Goal: Transaction & Acquisition: Subscribe to service/newsletter

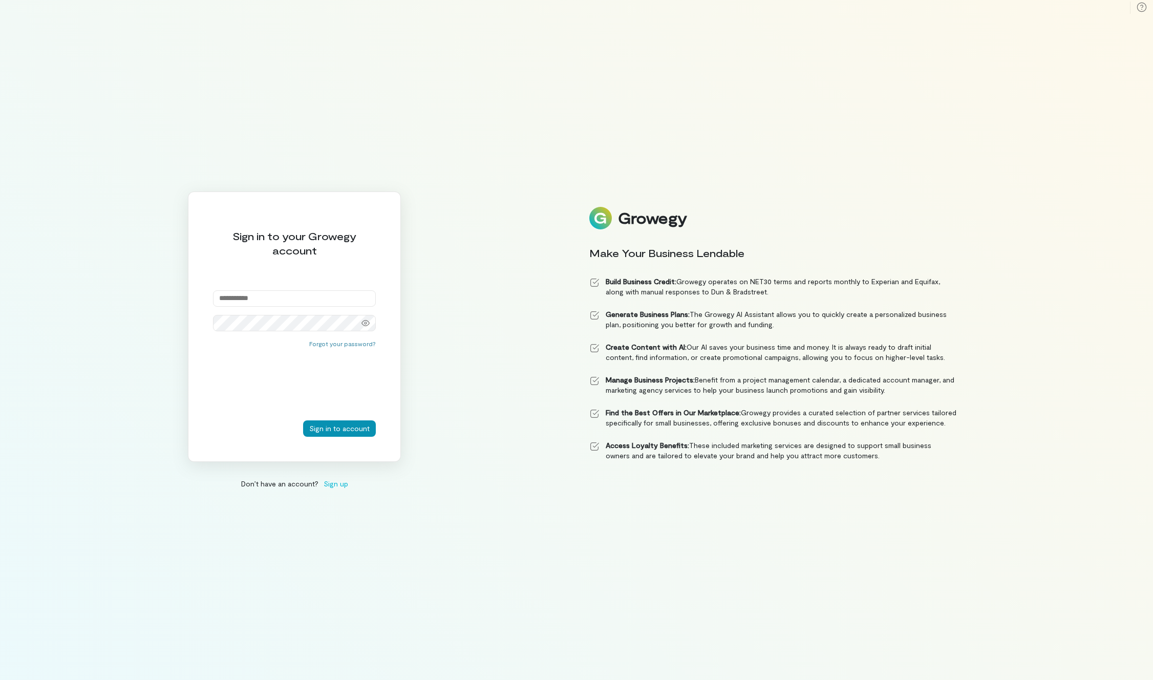
type input "**********"
click at [336, 429] on button "Sign in to account" at bounding box center [339, 428] width 73 height 16
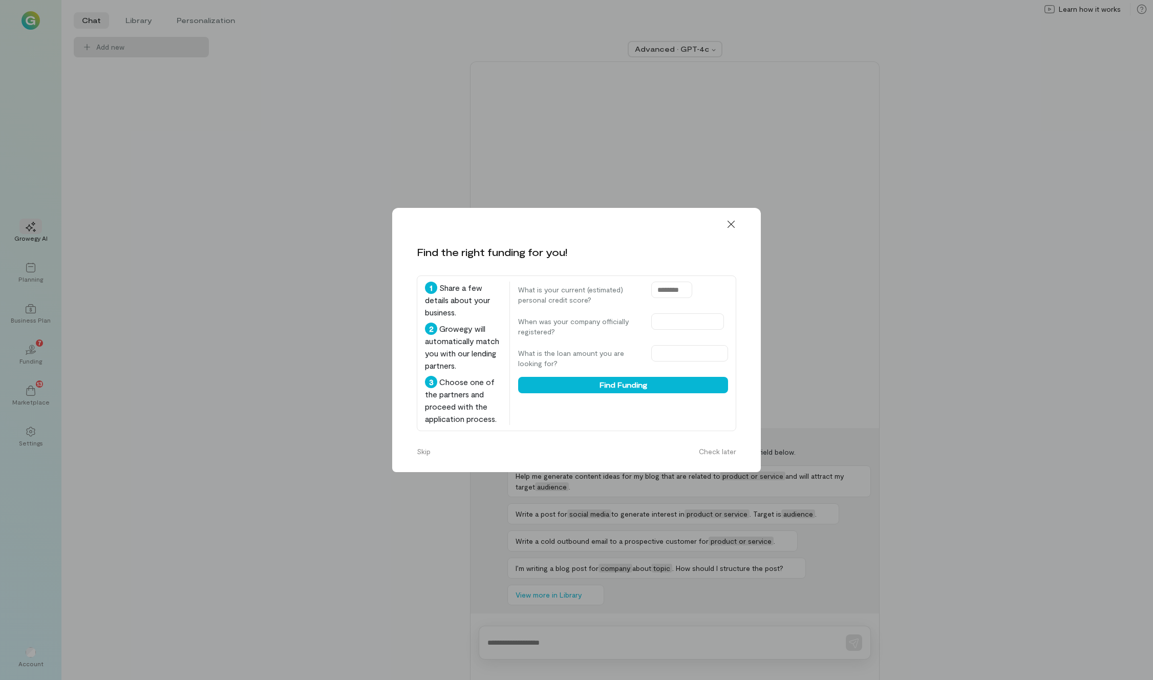
drag, startPoint x: 731, startPoint y: 126, endPoint x: 715, endPoint y: 126, distance: 16.4
click at [731, 221] on icon at bounding box center [730, 224] width 7 height 7
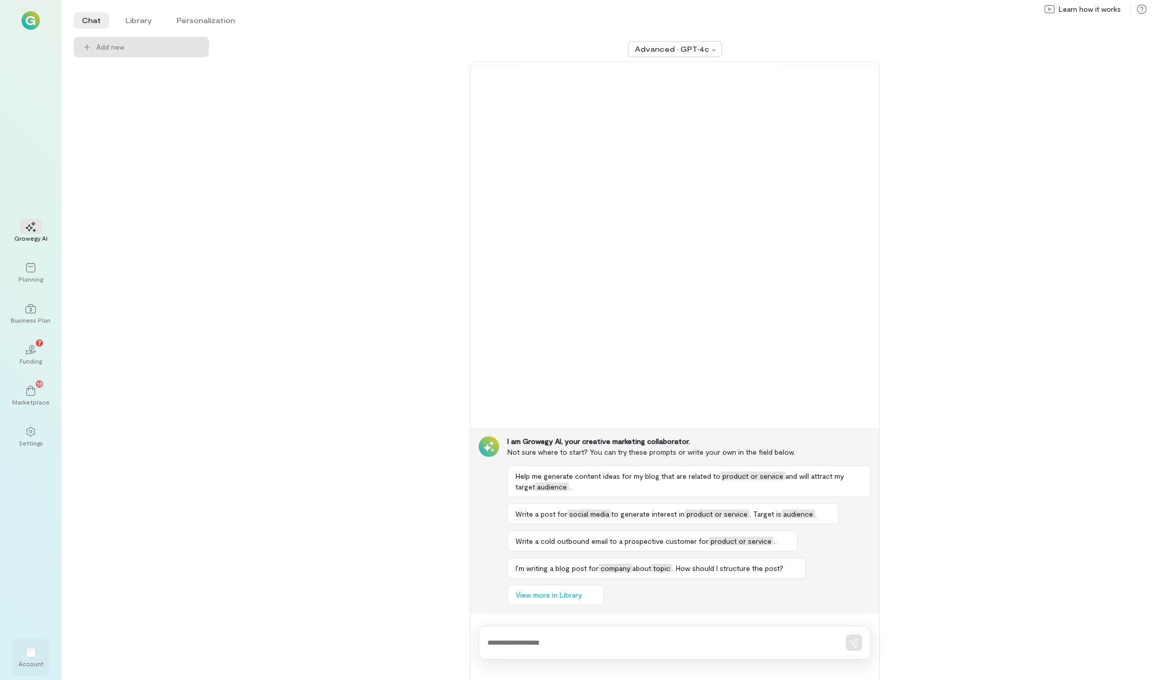
click at [36, 662] on div "Account" at bounding box center [30, 663] width 25 height 8
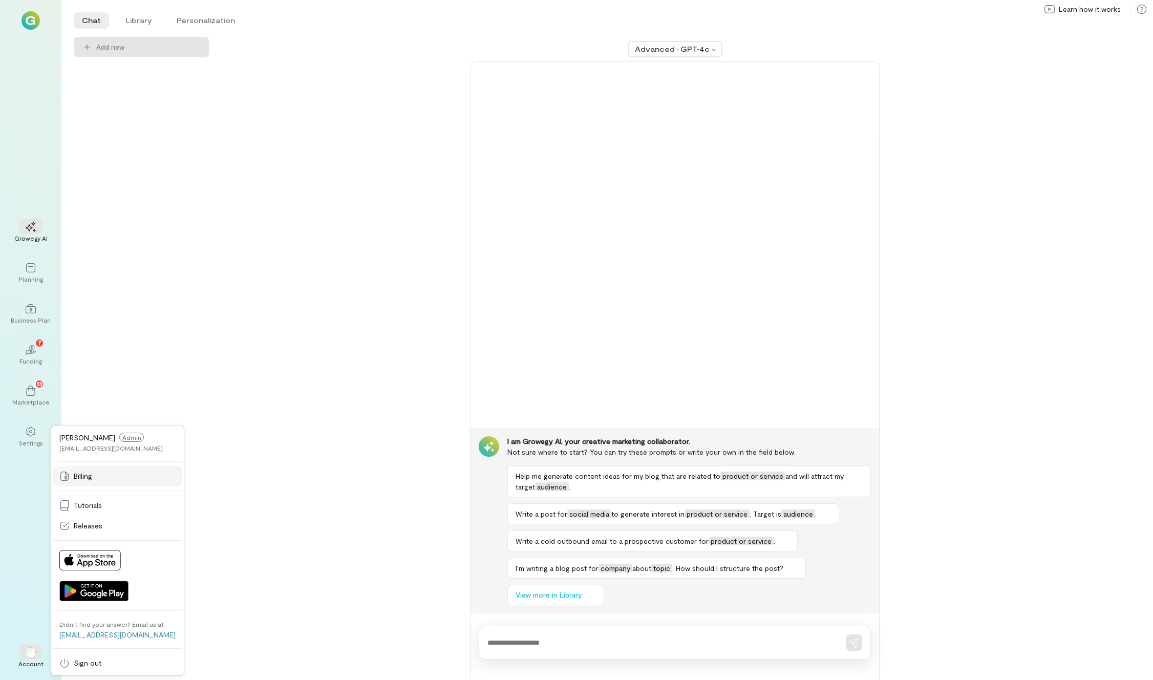
click at [87, 471] on span "Billing" at bounding box center [83, 476] width 18 height 10
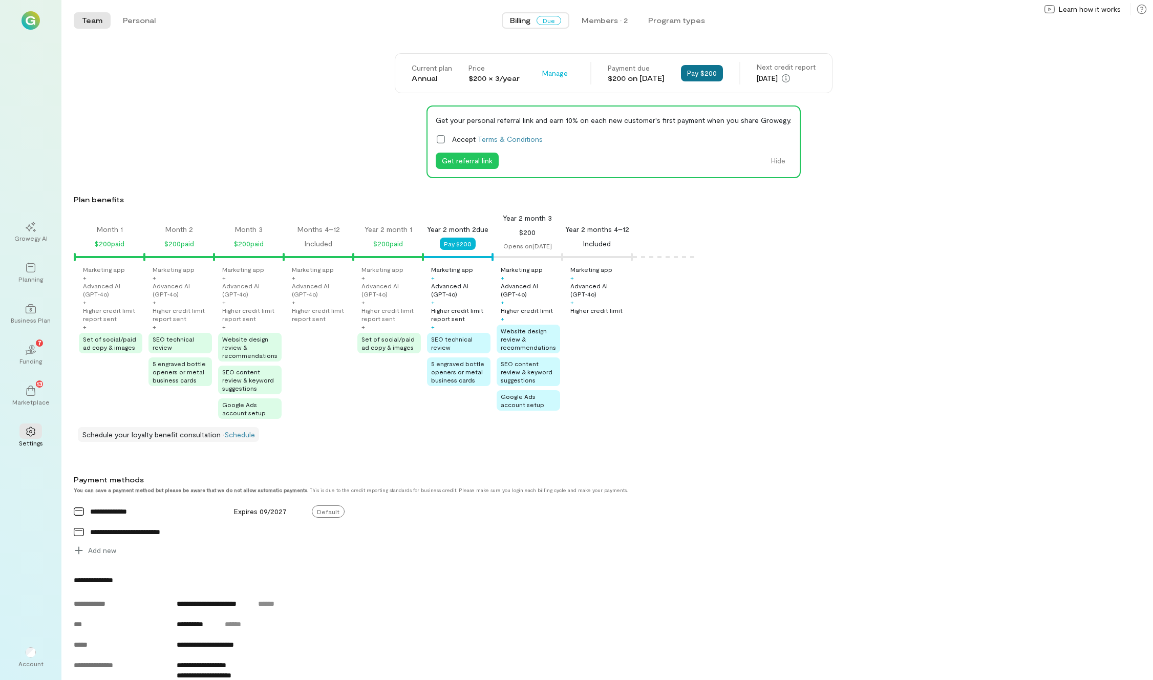
click at [723, 76] on button "Pay $200" at bounding box center [702, 73] width 42 height 16
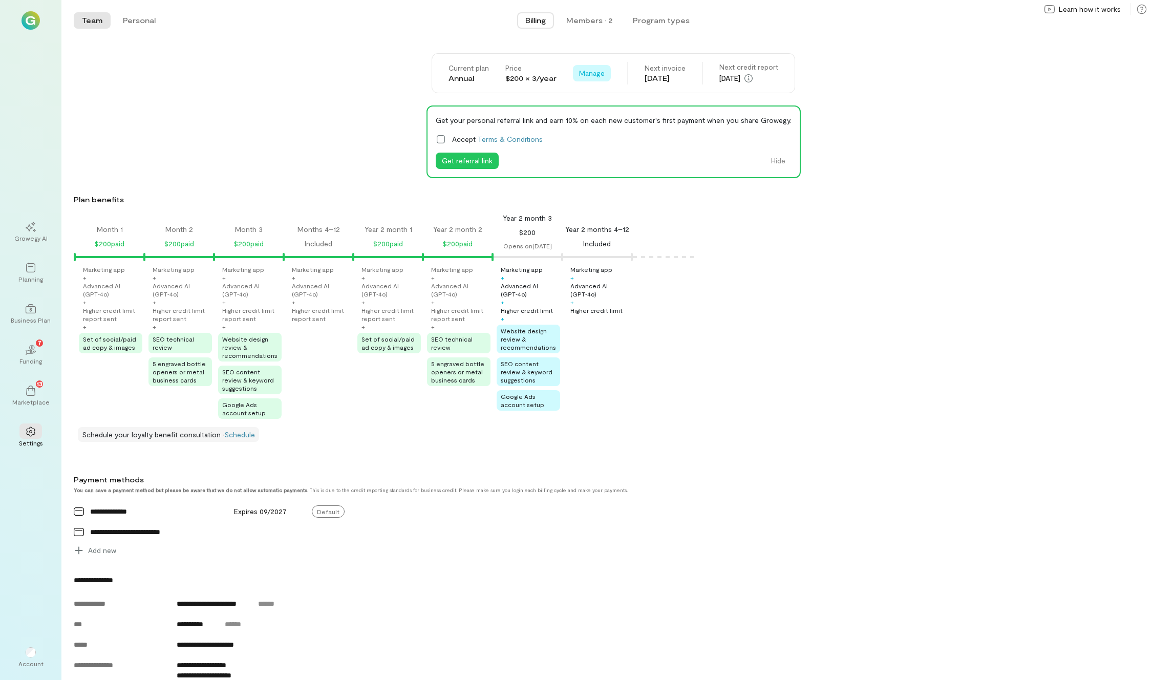
click at [585, 77] on span "Manage" at bounding box center [592, 73] width 26 height 10
click at [588, 74] on span "Manage" at bounding box center [592, 73] width 26 height 10
